Goal: Information Seeking & Learning: Learn about a topic

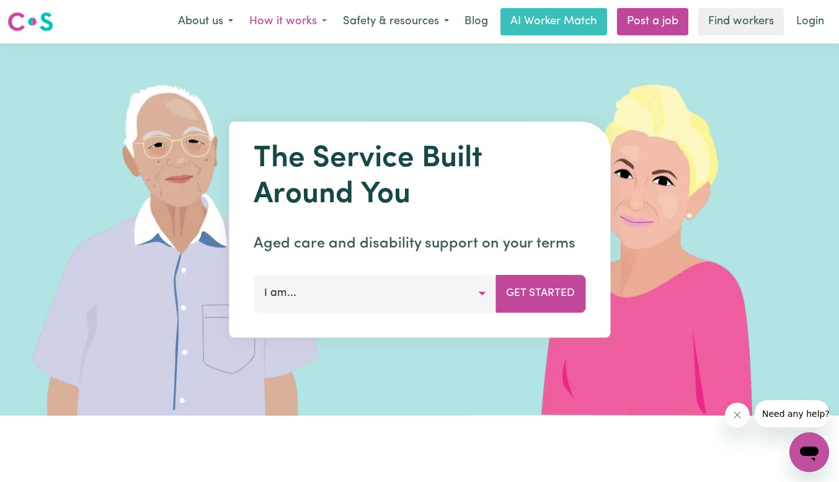
click at [280, 18] on button "How it works" at bounding box center [288, 22] width 94 height 26
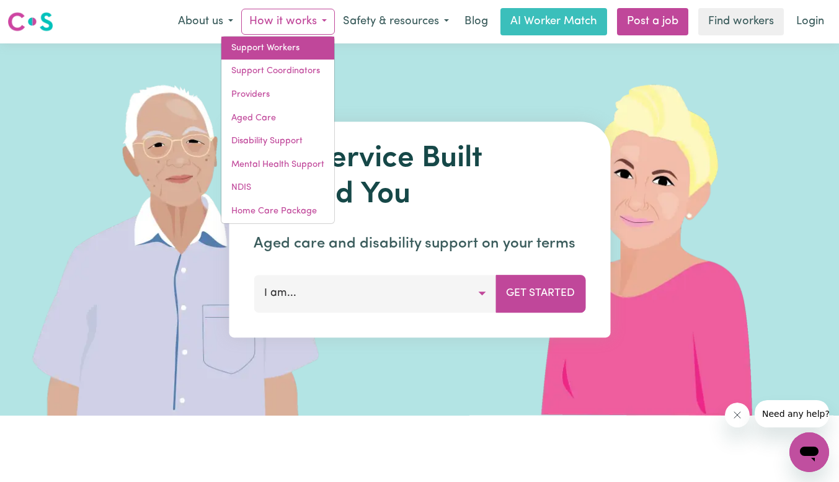
click at [278, 47] on link "Support Workers" at bounding box center [277, 49] width 113 height 24
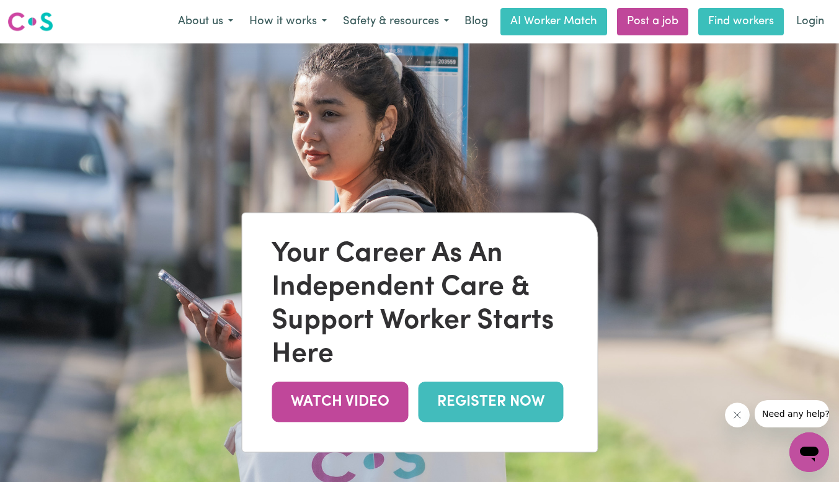
click at [741, 17] on link "Find workers" at bounding box center [741, 21] width 86 height 27
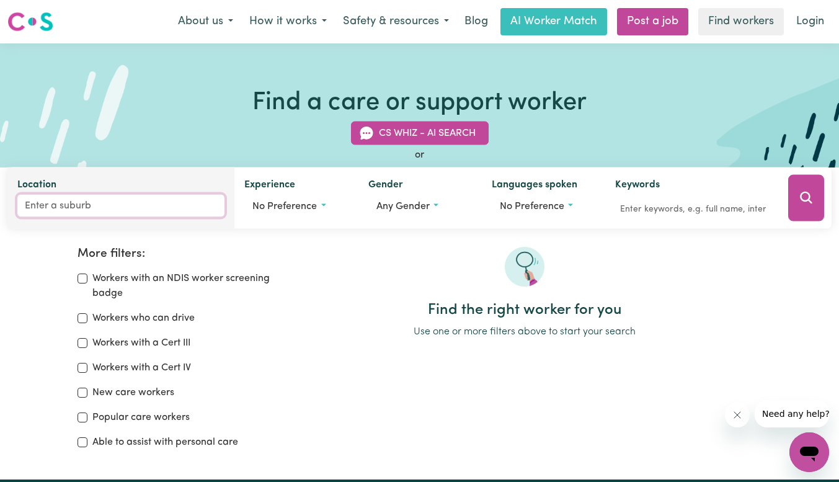
click at [77, 206] on input "Location" at bounding box center [120, 206] width 207 height 22
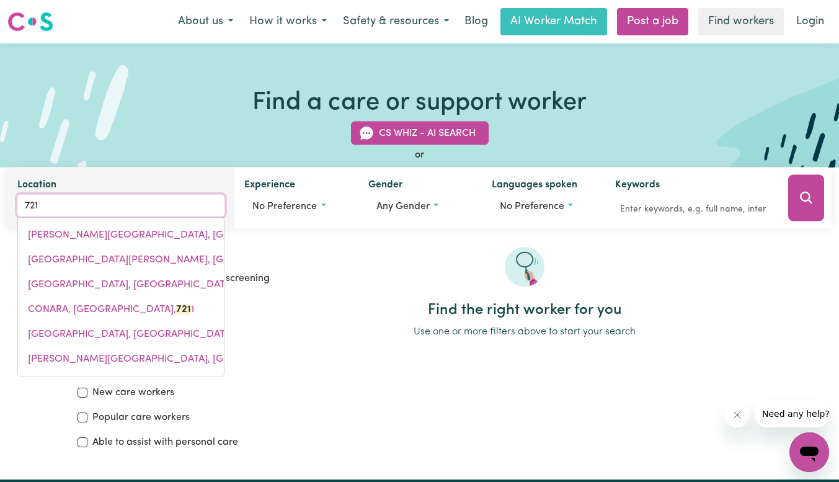
type input "7216"
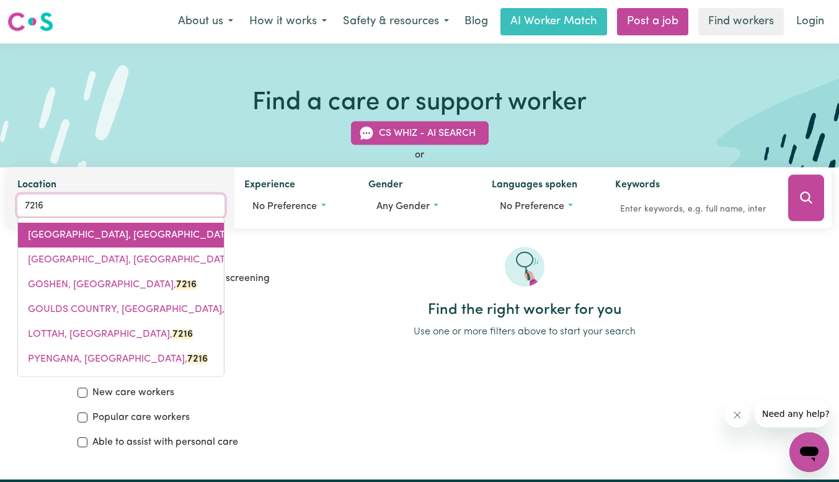
click at [53, 234] on span "[GEOGRAPHIC_DATA], [GEOGRAPHIC_DATA], 7216" at bounding box center [142, 235] width 229 height 10
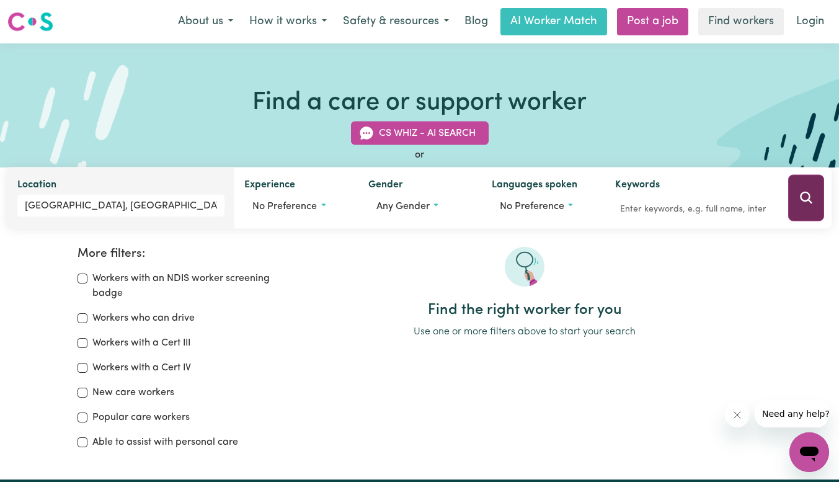
click at [806, 206] on button "Search" at bounding box center [806, 198] width 36 height 47
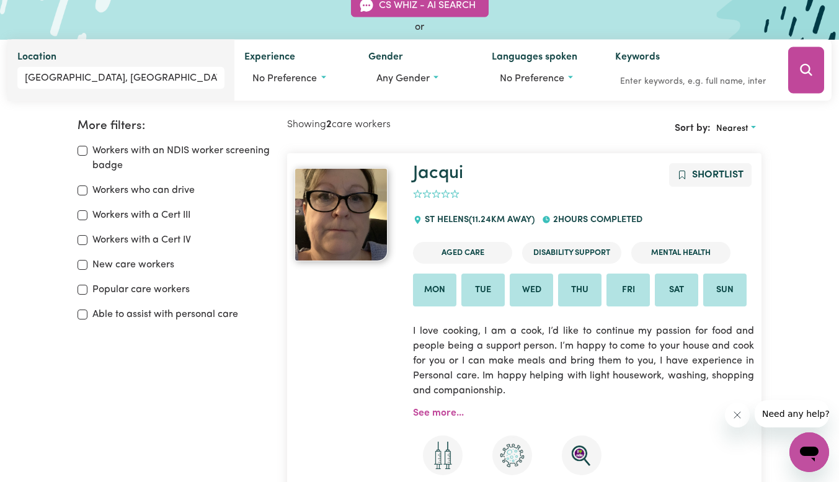
scroll to position [130, 0]
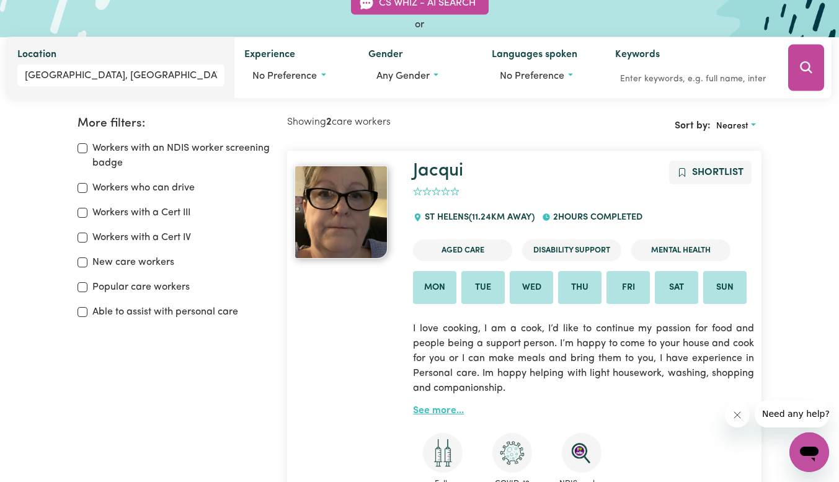
click at [440, 414] on link "See more..." at bounding box center [438, 411] width 51 height 10
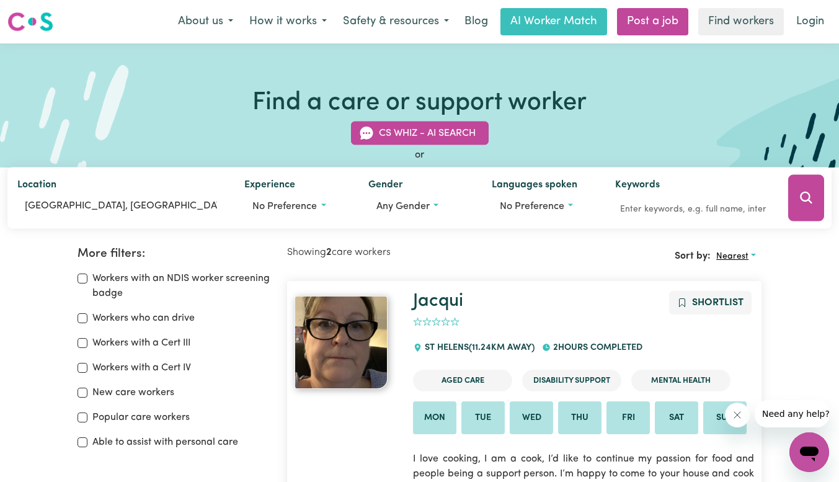
click at [733, 256] on span "Nearest" at bounding box center [732, 256] width 32 height 9
click at [744, 285] on link "Nearest" at bounding box center [760, 285] width 98 height 25
click at [291, 19] on button "How it works" at bounding box center [288, 22] width 94 height 26
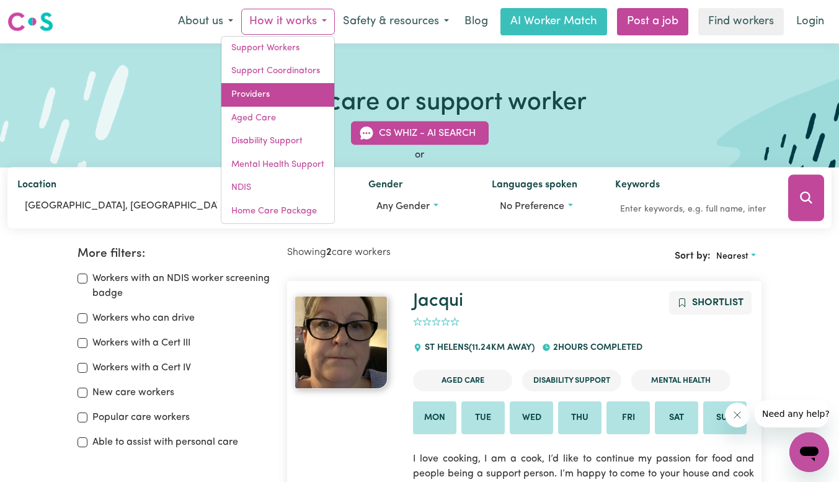
click at [256, 96] on link "Providers" at bounding box center [277, 95] width 113 height 24
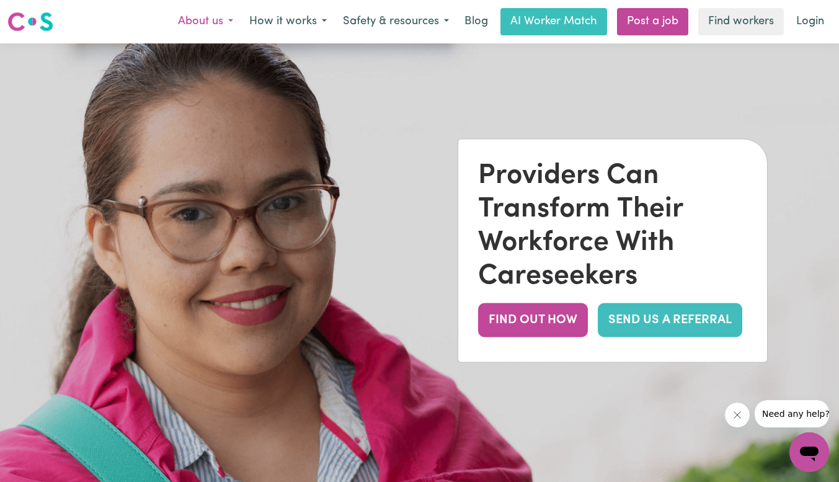
click at [203, 21] on button "About us" at bounding box center [205, 22] width 71 height 26
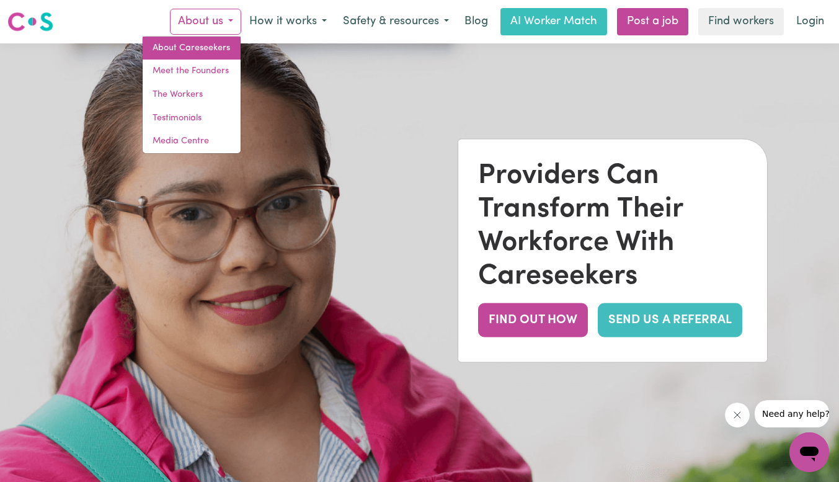
click at [189, 48] on link "About Careseekers" at bounding box center [192, 49] width 98 height 24
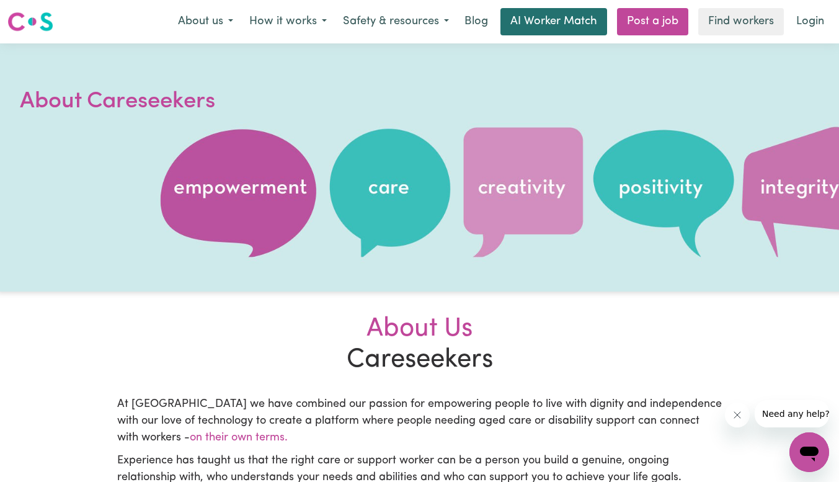
click at [536, 17] on link "AI Worker Match" at bounding box center [554, 21] width 107 height 27
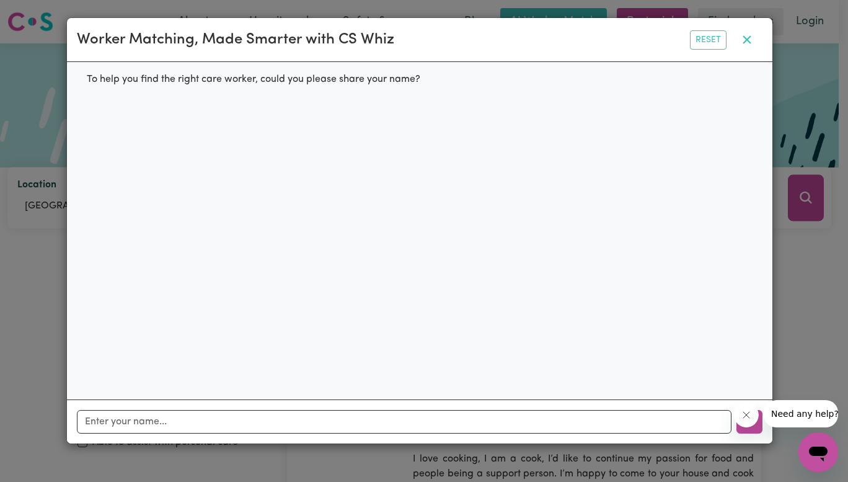
click at [749, 38] on icon "button" at bounding box center [747, 40] width 8 height 8
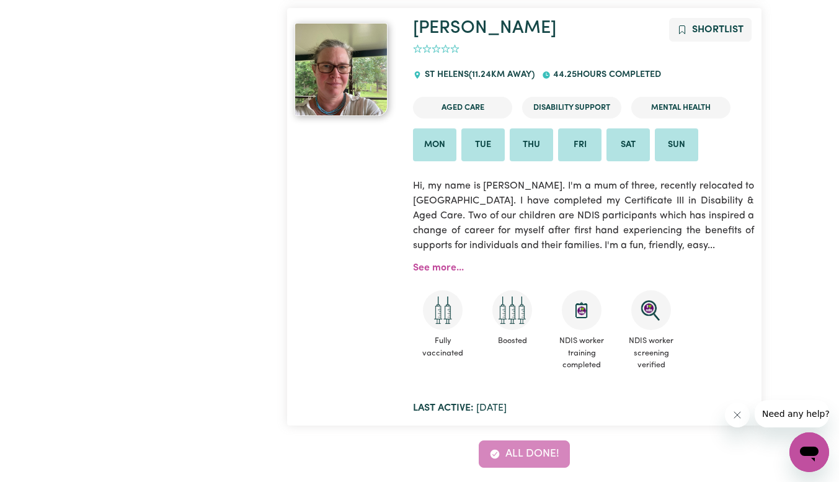
scroll to position [703, 0]
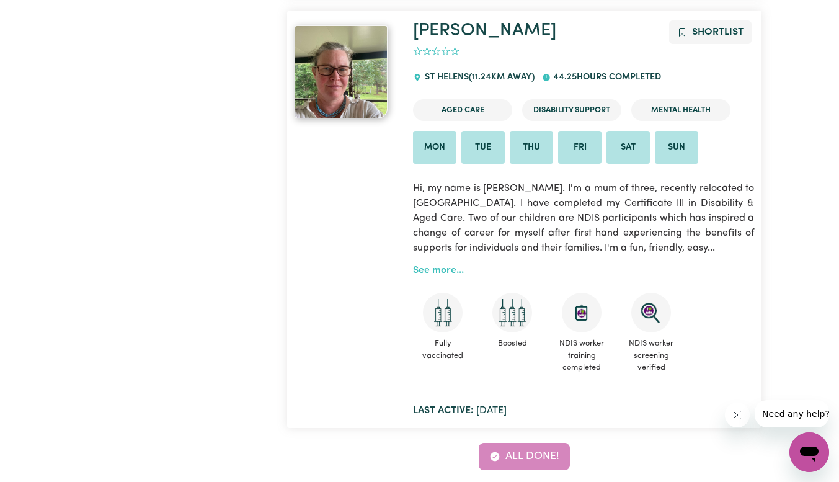
click at [436, 272] on link "See more..." at bounding box center [438, 270] width 51 height 10
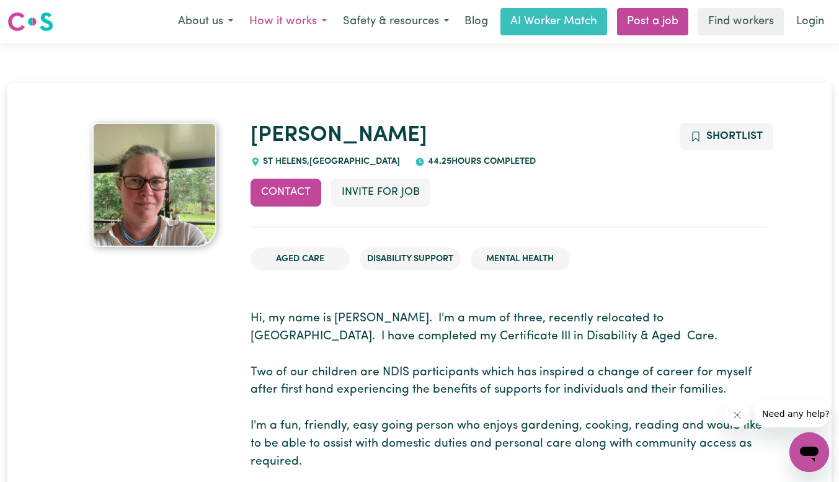
click at [303, 20] on button "How it works" at bounding box center [288, 22] width 94 height 26
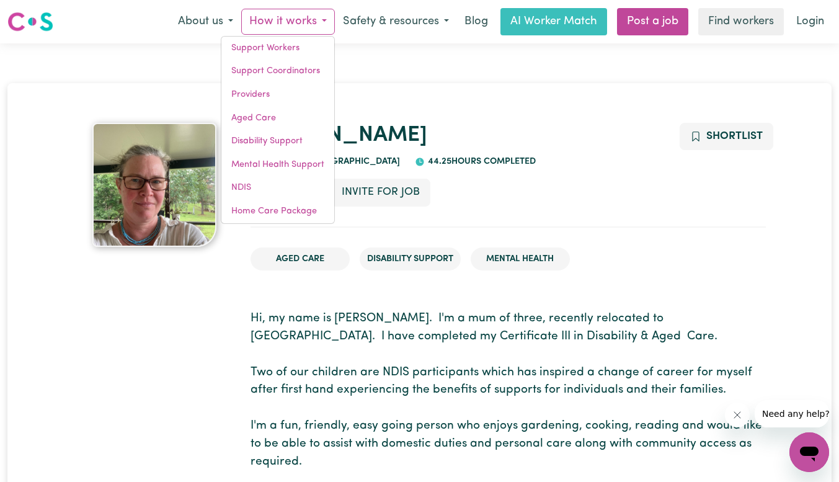
click at [662, 187] on div "Contact Invite for Job Shortlist" at bounding box center [508, 203] width 515 height 48
